Goal: Task Accomplishment & Management: Manage account settings

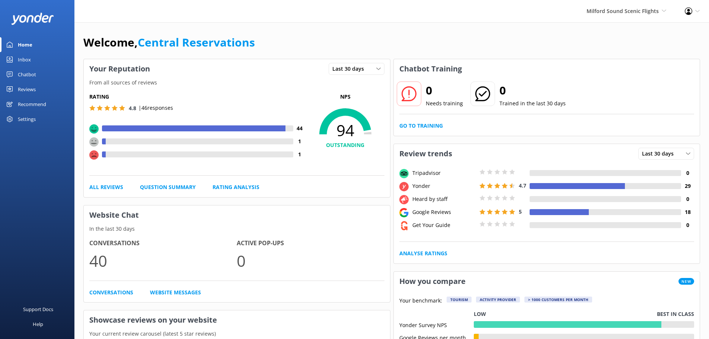
click at [35, 60] on link "Inbox" at bounding box center [37, 59] width 74 height 15
